Goal: Find specific page/section

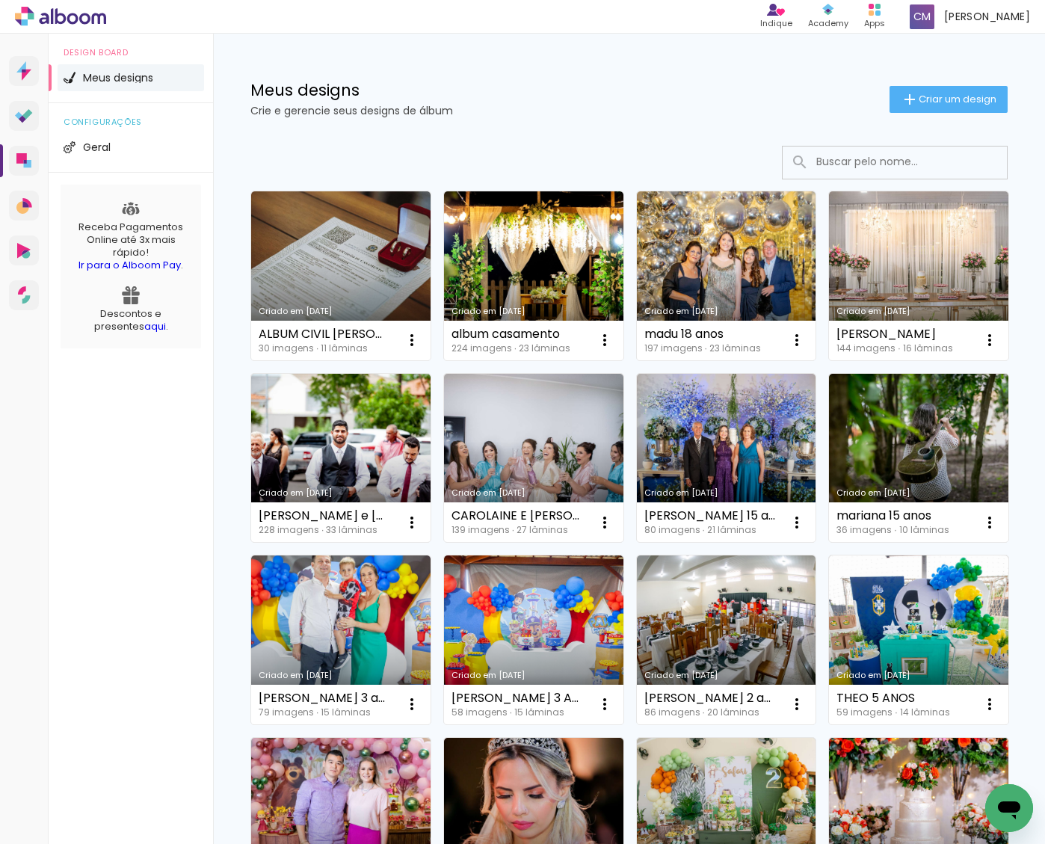
click at [825, 159] on input at bounding box center [915, 162] width 213 height 31
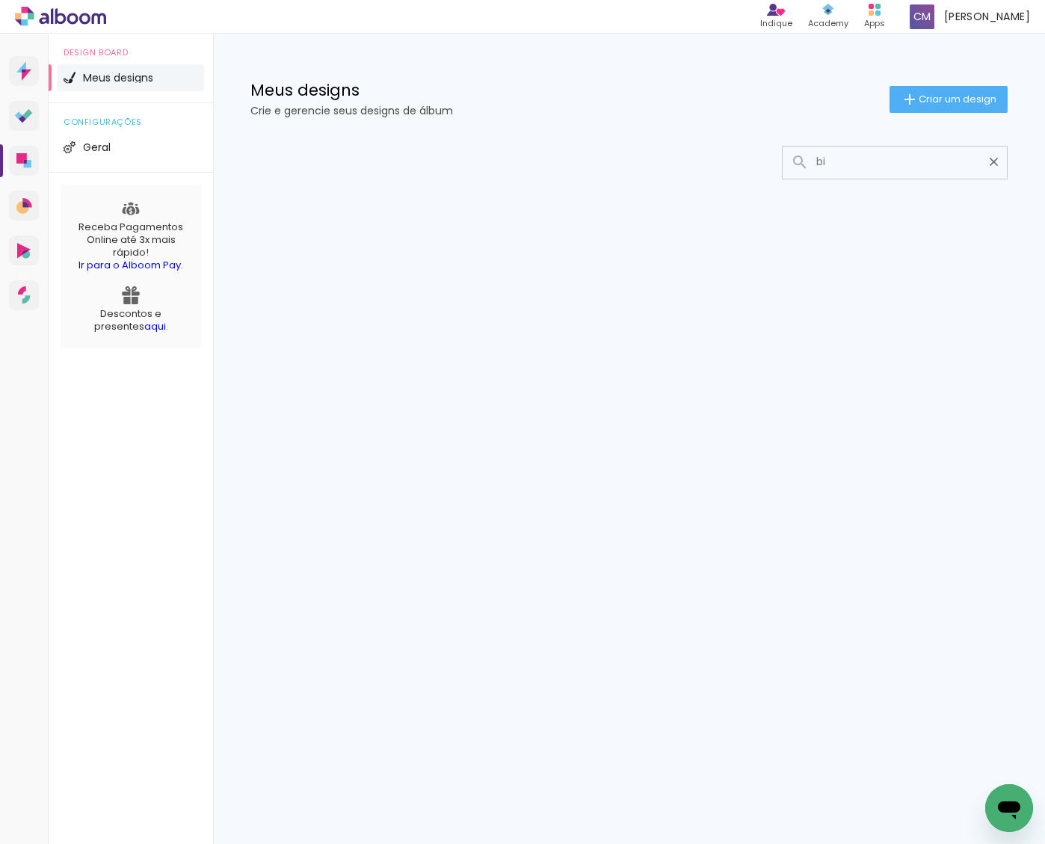
type input "b"
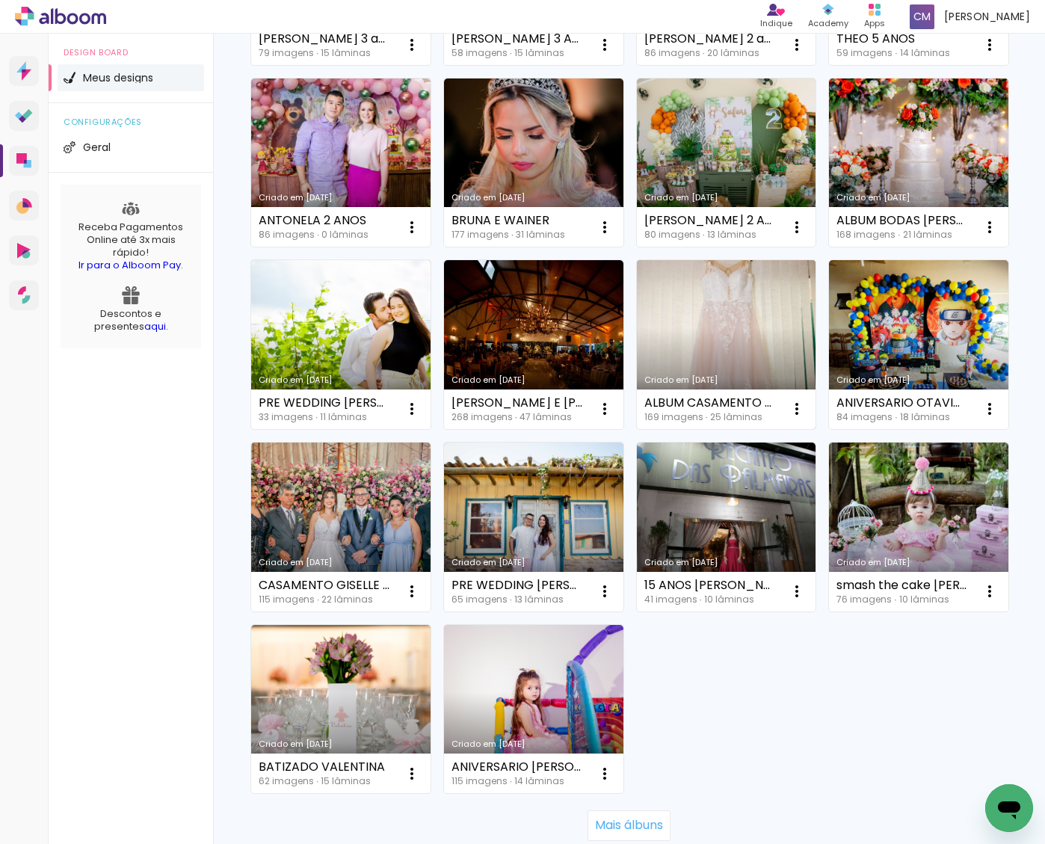
scroll to position [660, 0]
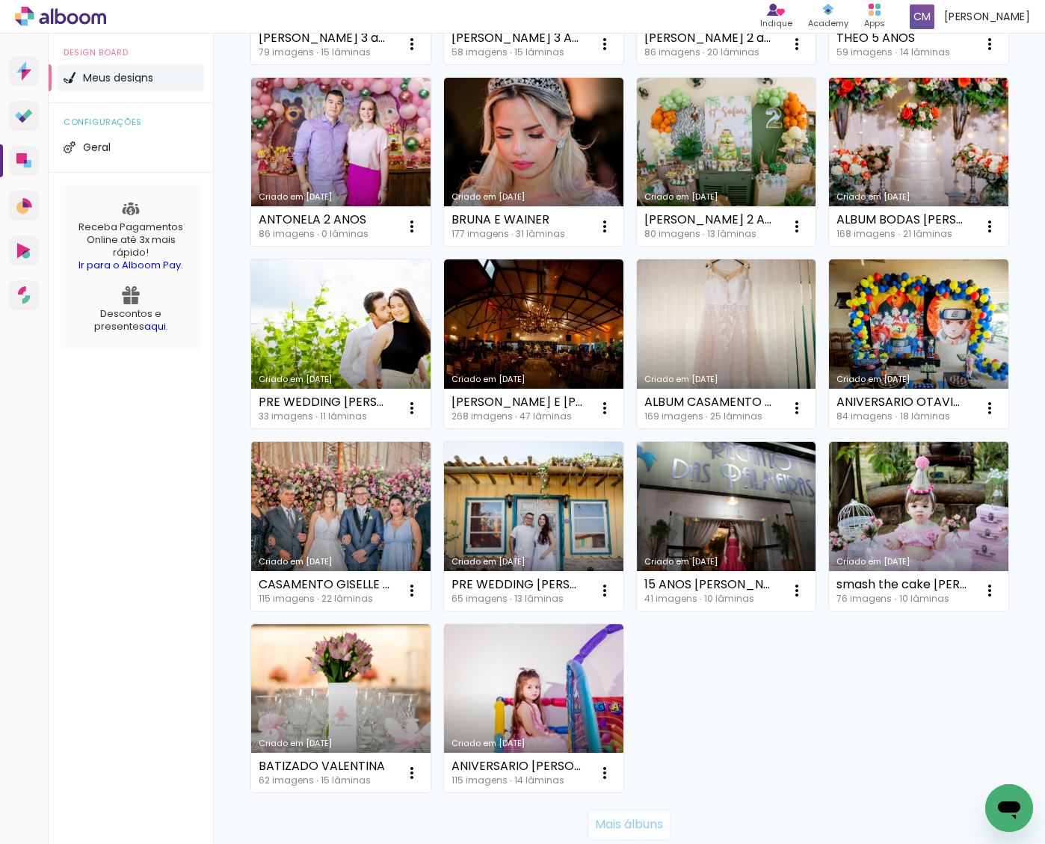
click at [0, 0] on slot "Mais álbuns" at bounding box center [0, 0] width 0 height 0
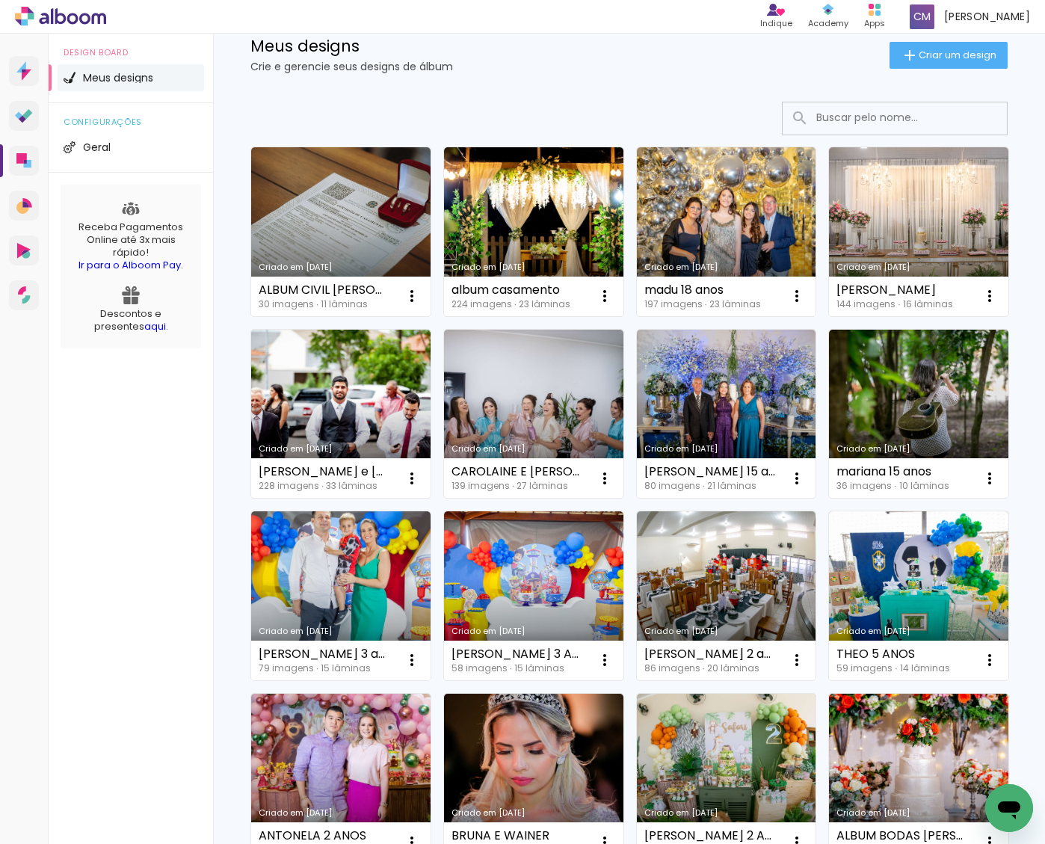
scroll to position [0, 0]
